Goal: Navigation & Orientation: Find specific page/section

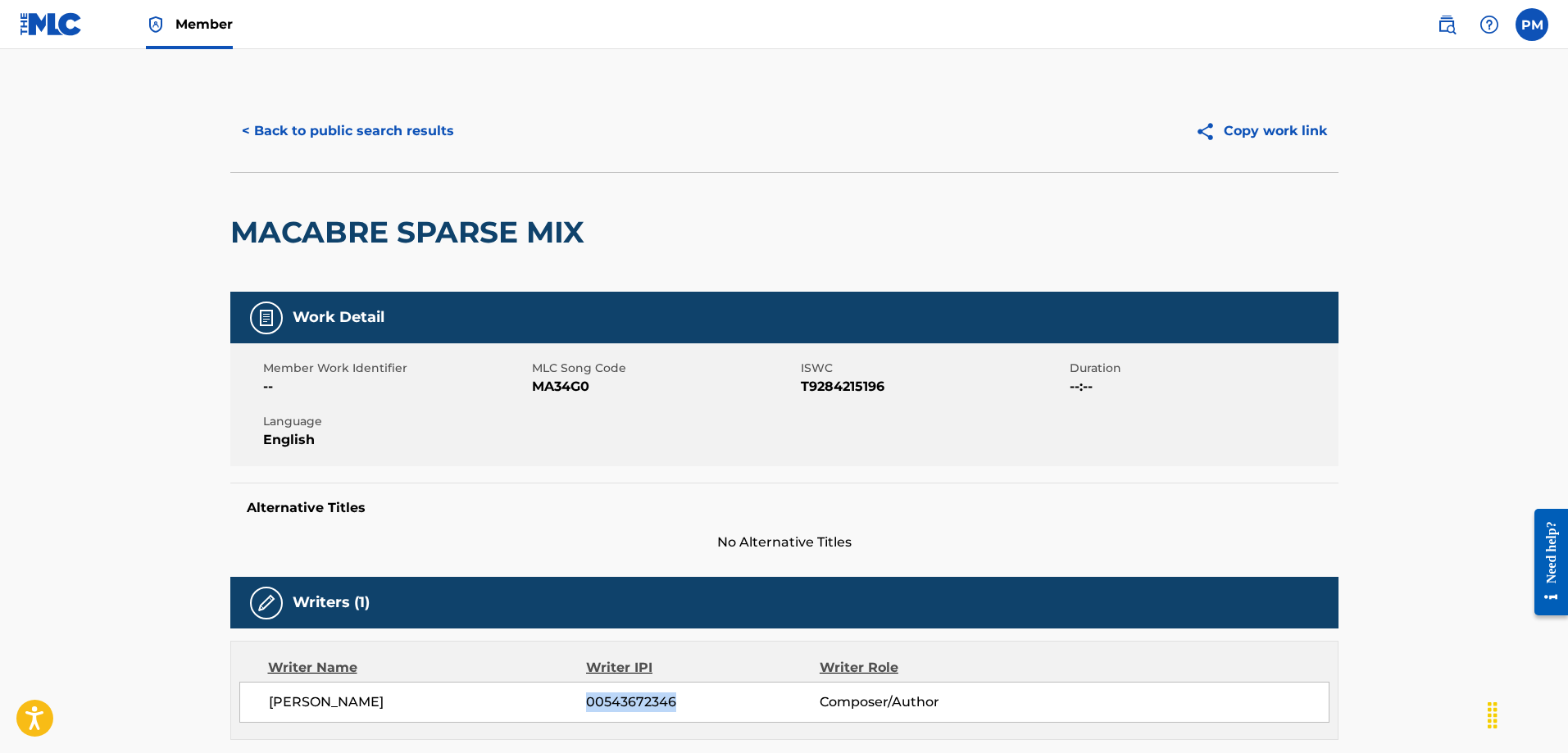
click at [69, 37] on link at bounding box center [51, 24] width 63 height 49
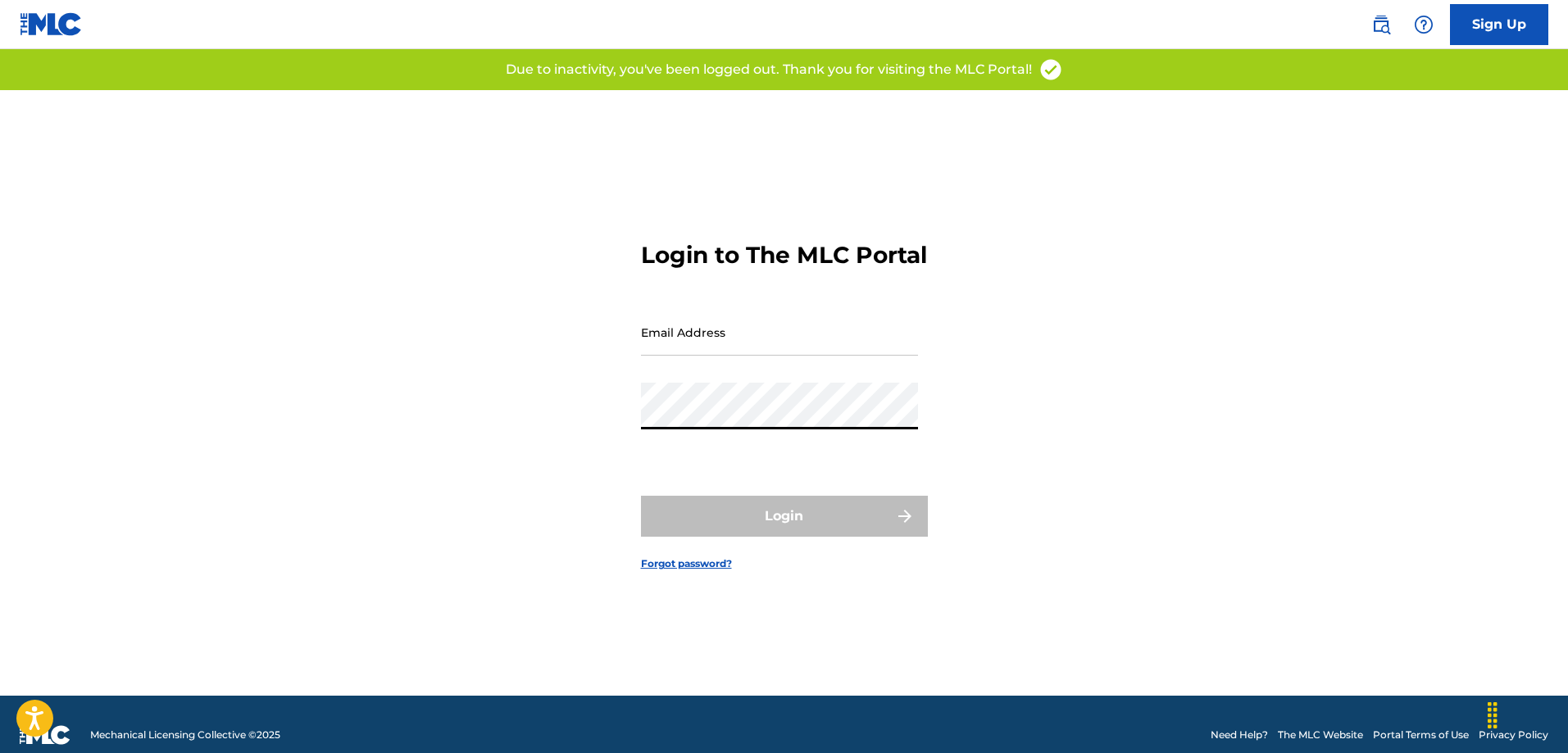
type input "[EMAIL_ADDRESS][PERSON_NAME][DOMAIN_NAME]"
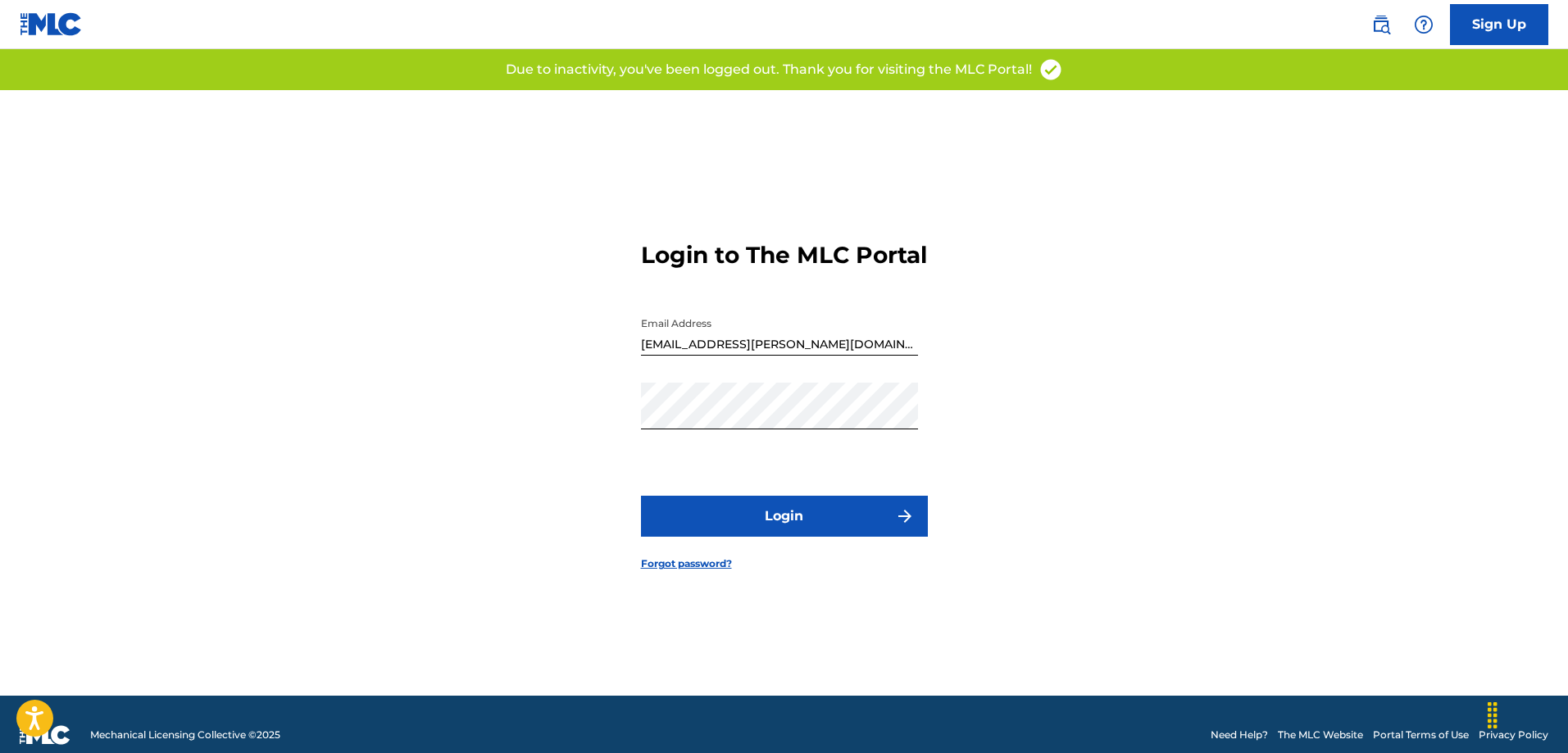
click at [757, 525] on button "Login" at bounding box center [784, 517] width 287 height 41
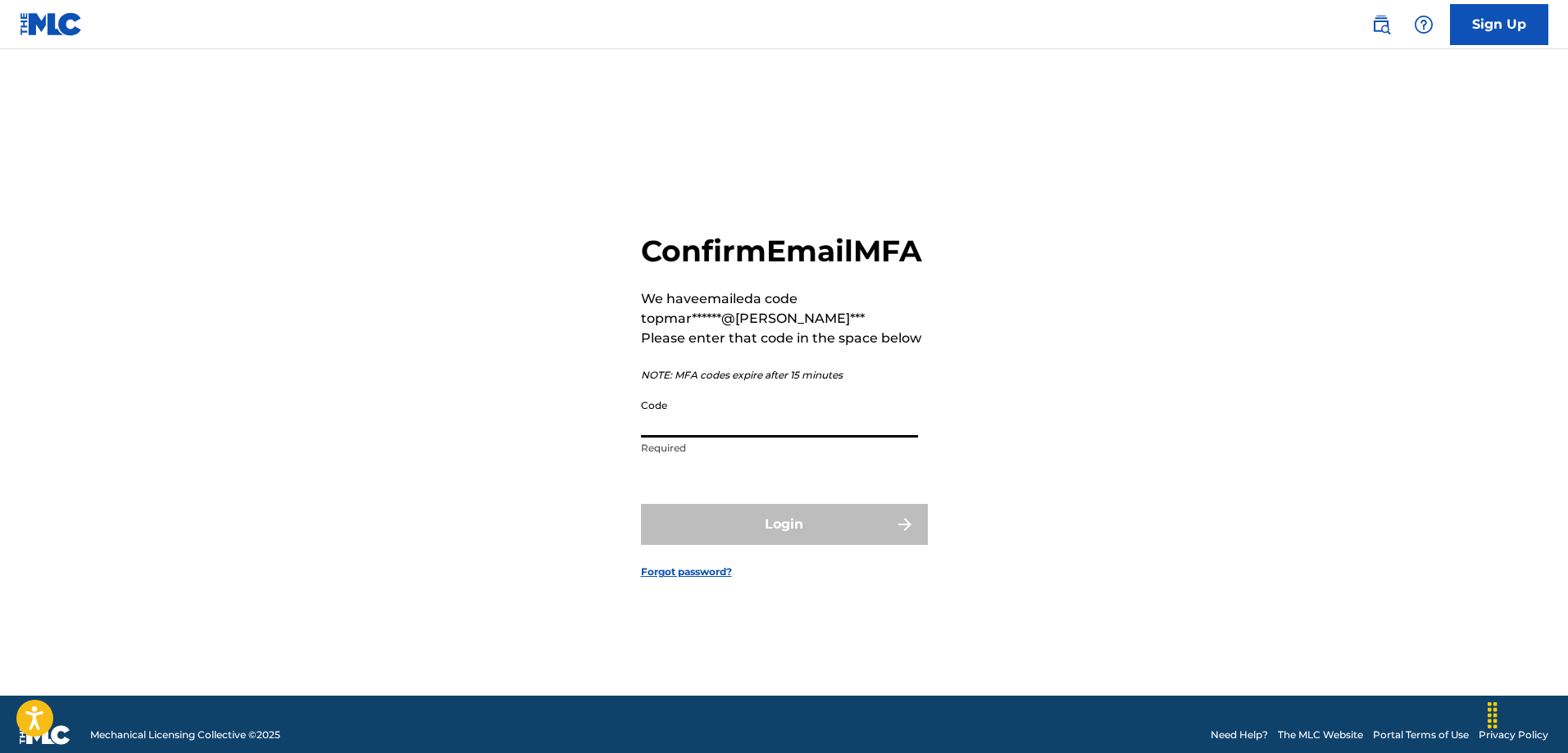
click at [679, 438] on input "Code" at bounding box center [779, 414] width 277 height 47
paste input "518281"
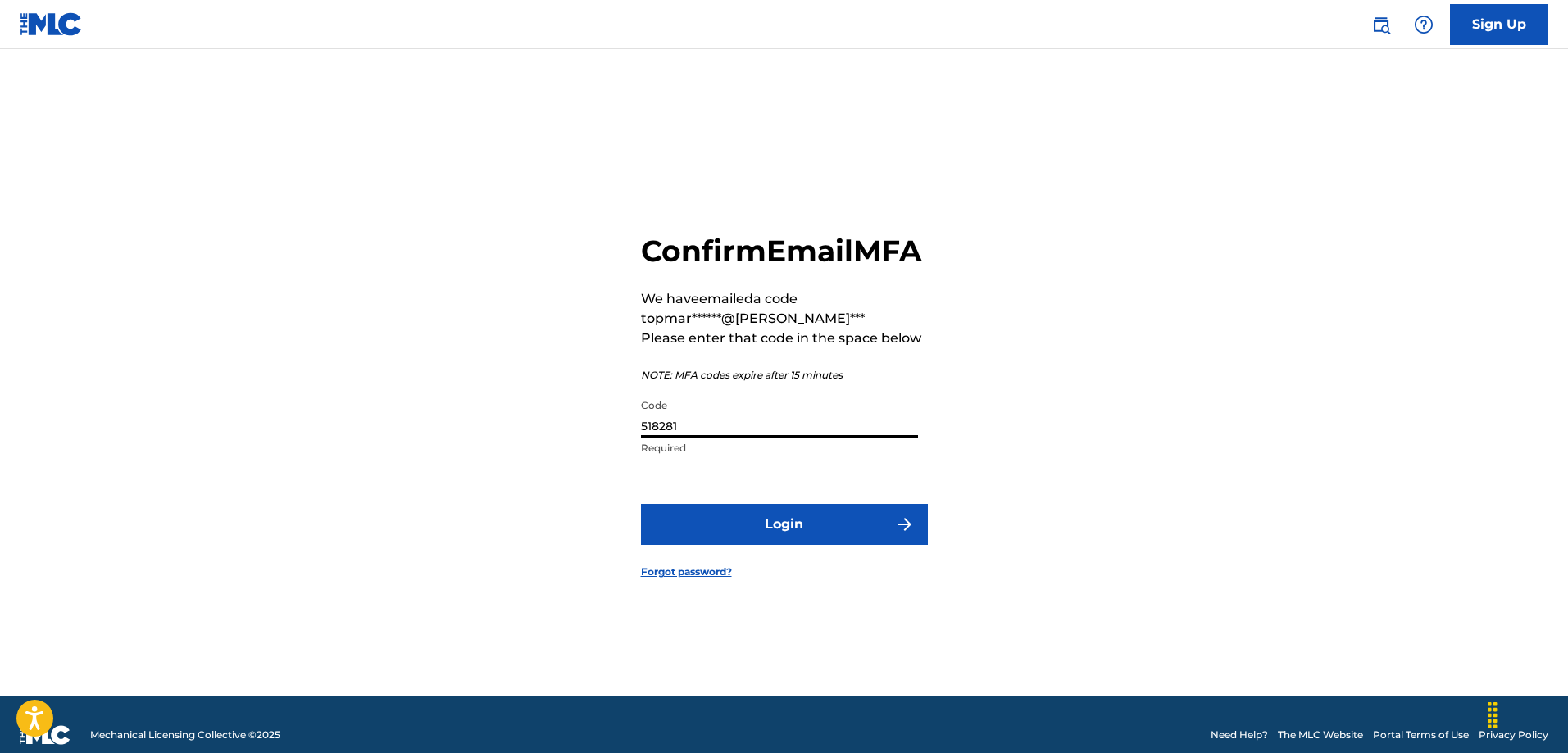
type input "518281"
click at [672, 531] on button "Login" at bounding box center [784, 525] width 287 height 41
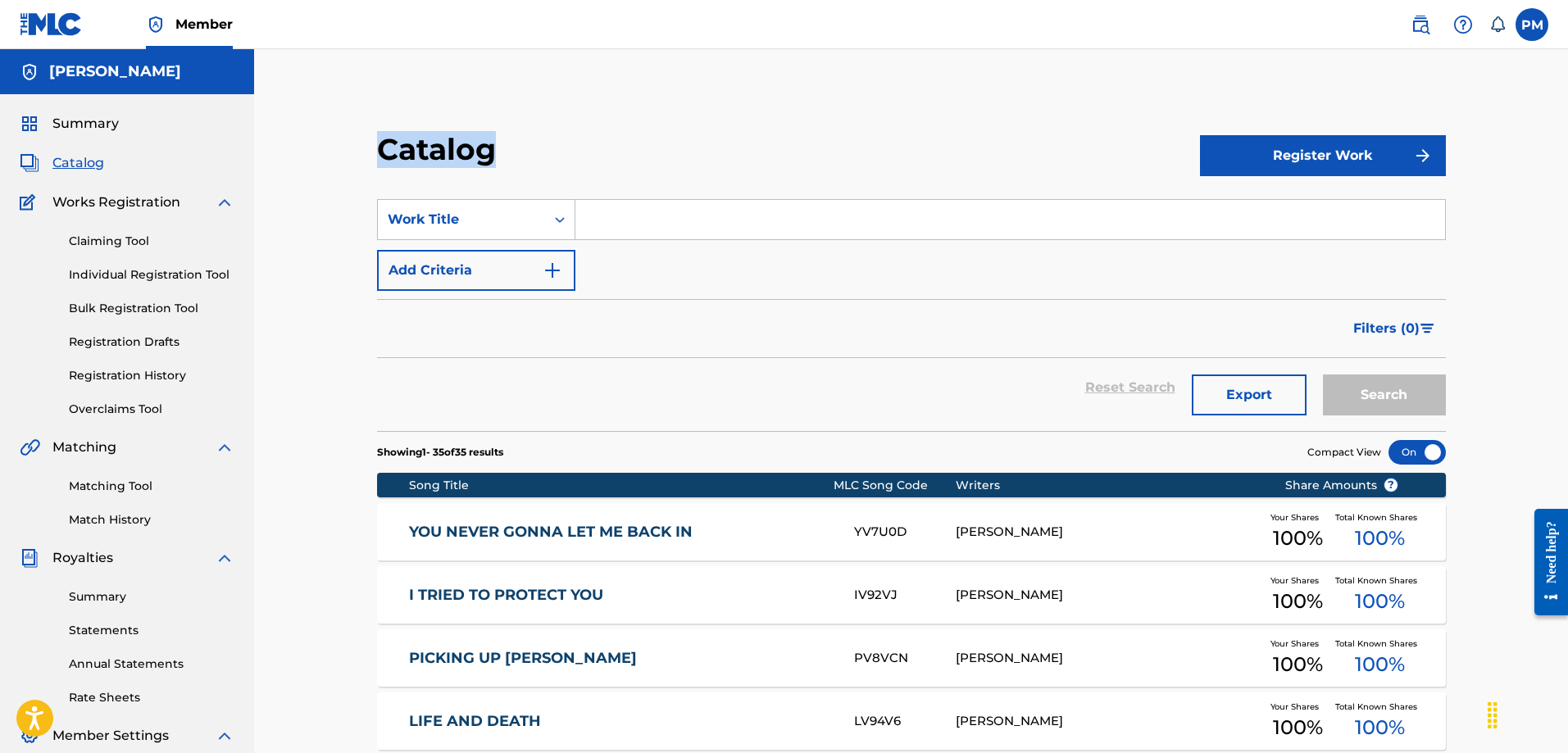
drag, startPoint x: 379, startPoint y: 149, endPoint x: 489, endPoint y: 146, distance: 110.0
click at [489, 146] on h2 "Catalog" at bounding box center [441, 149] width 127 height 37
click at [498, 146] on h2 "Catalog" at bounding box center [441, 149] width 127 height 37
drag, startPoint x: 494, startPoint y: 159, endPoint x: 367, endPoint y: 150, distance: 127.3
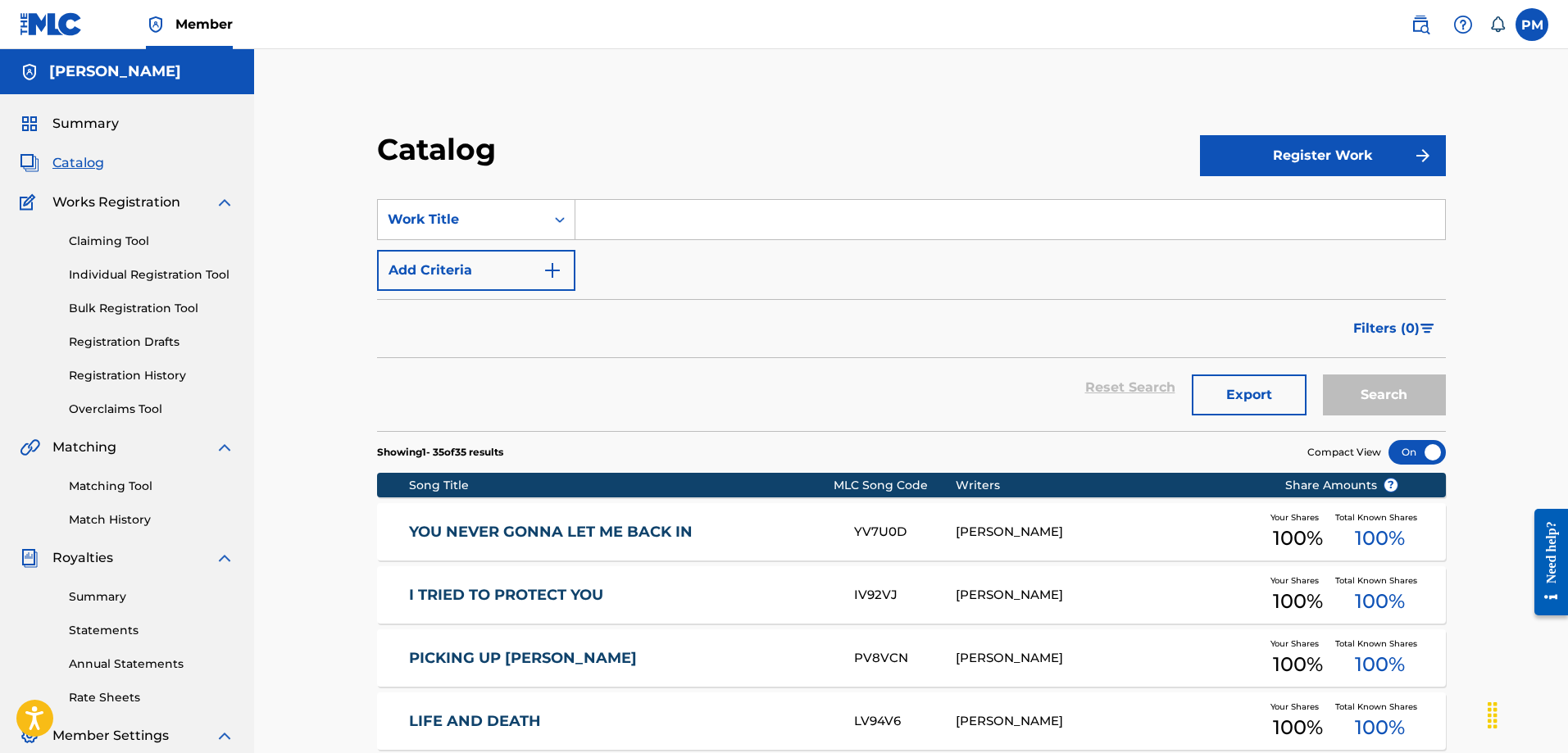
drag, startPoint x: 379, startPoint y: 146, endPoint x: 627, endPoint y: 151, distance: 248.1
click at [627, 151] on div "Catalog" at bounding box center [789, 155] width 823 height 49
click at [613, 152] on div "Catalog" at bounding box center [789, 155] width 823 height 49
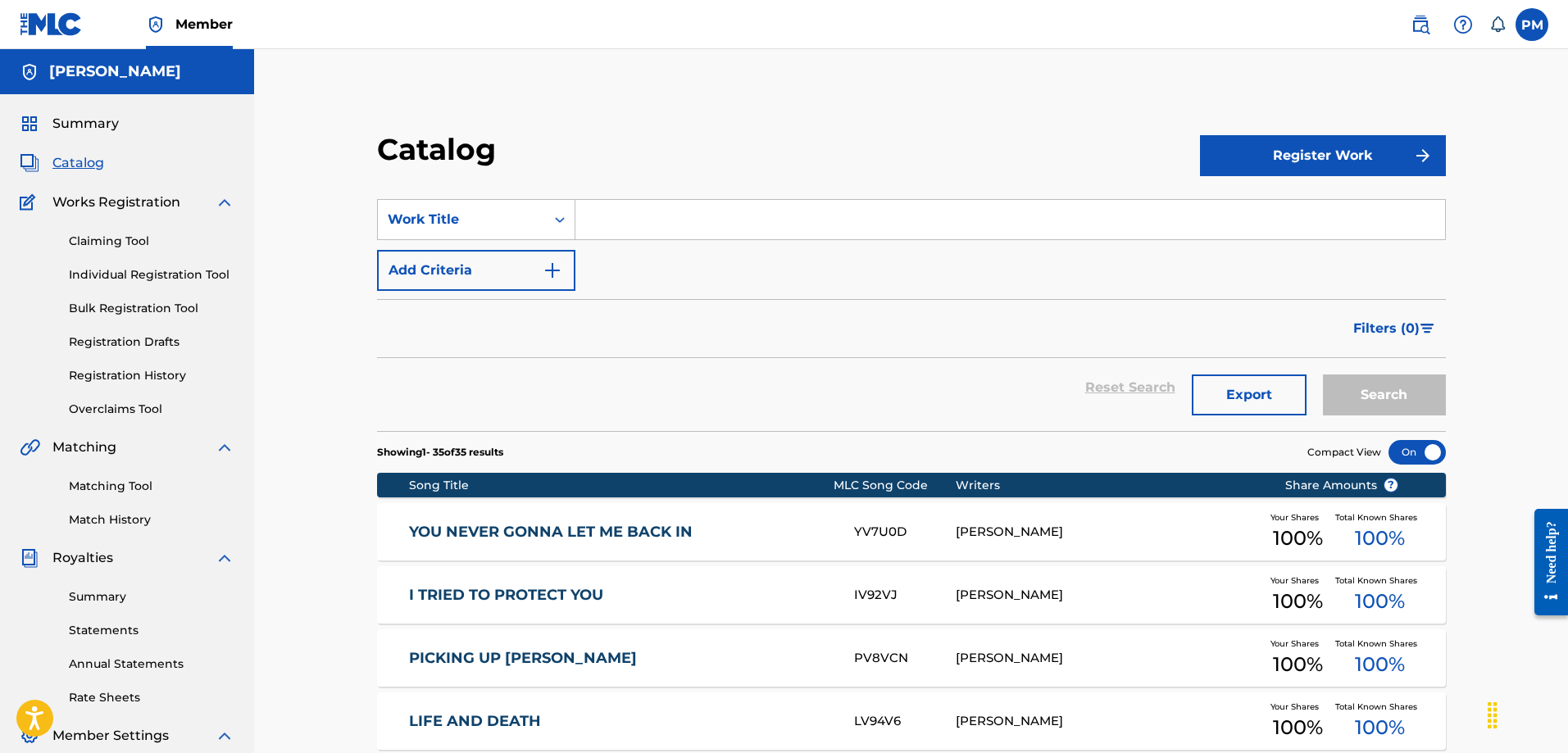
click at [84, 125] on span "Summary" at bounding box center [86, 123] width 67 height 20
